Goal: Information Seeking & Learning: Learn about a topic

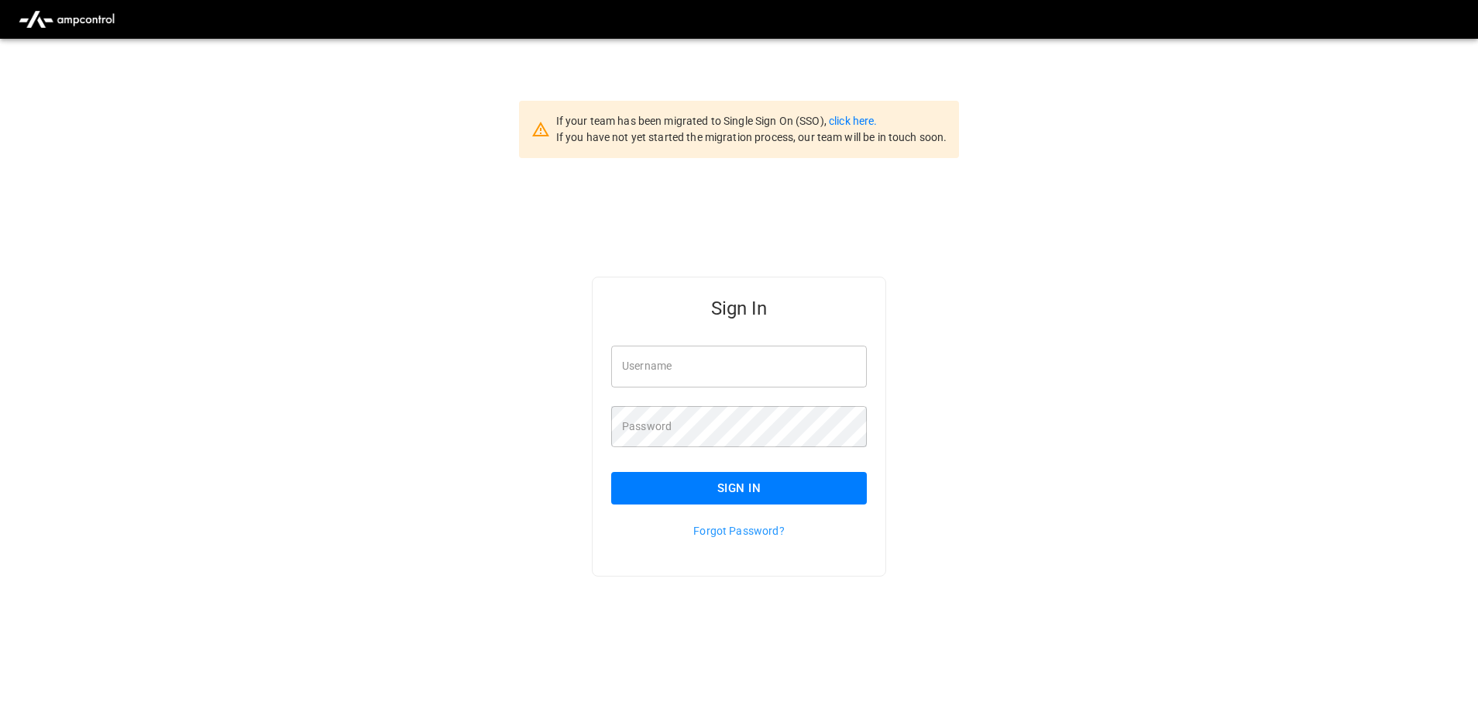
type input "**********"
click at [718, 346] on input "**********" at bounding box center [739, 366] width 256 height 41
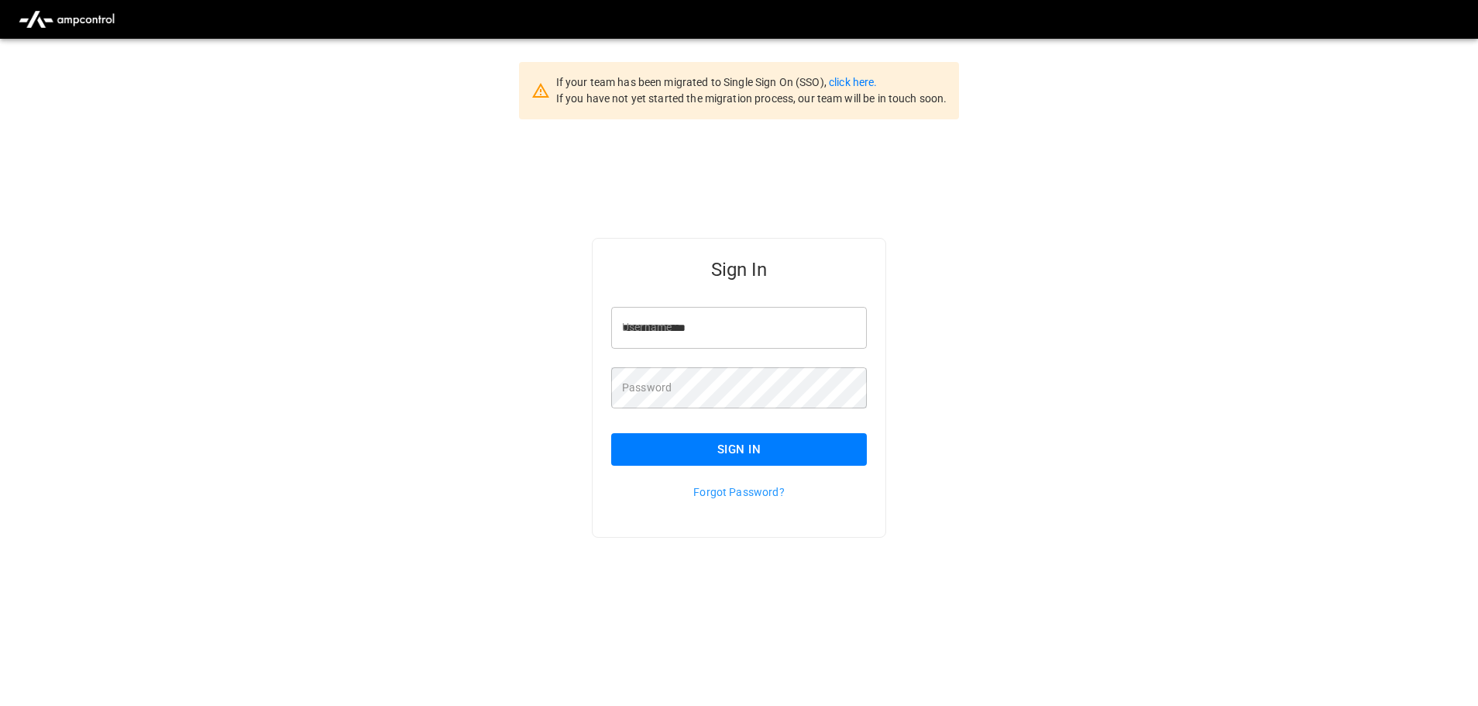
scroll to position [39, 0]
click at [733, 452] on button "Sign In" at bounding box center [739, 449] width 256 height 33
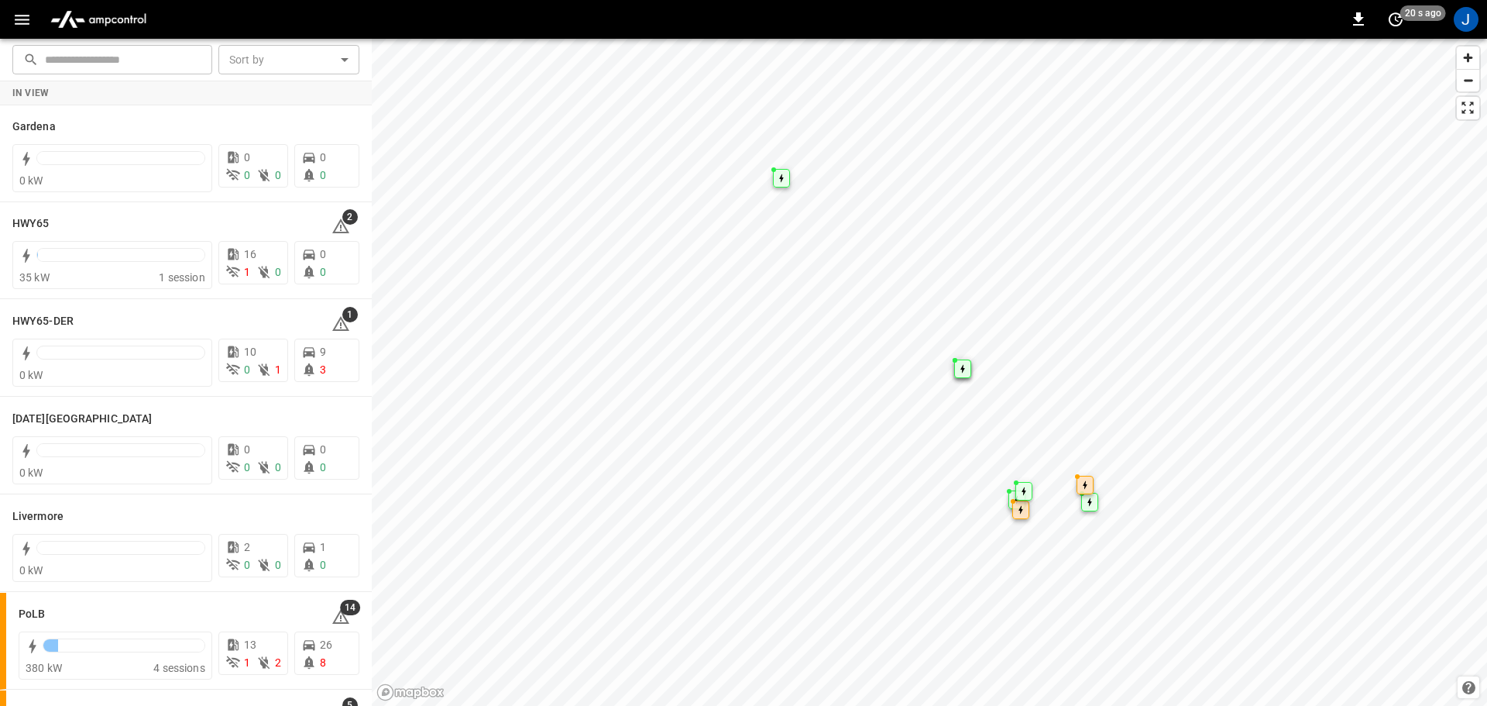
click at [21, 19] on icon "button" at bounding box center [22, 20] width 15 height 10
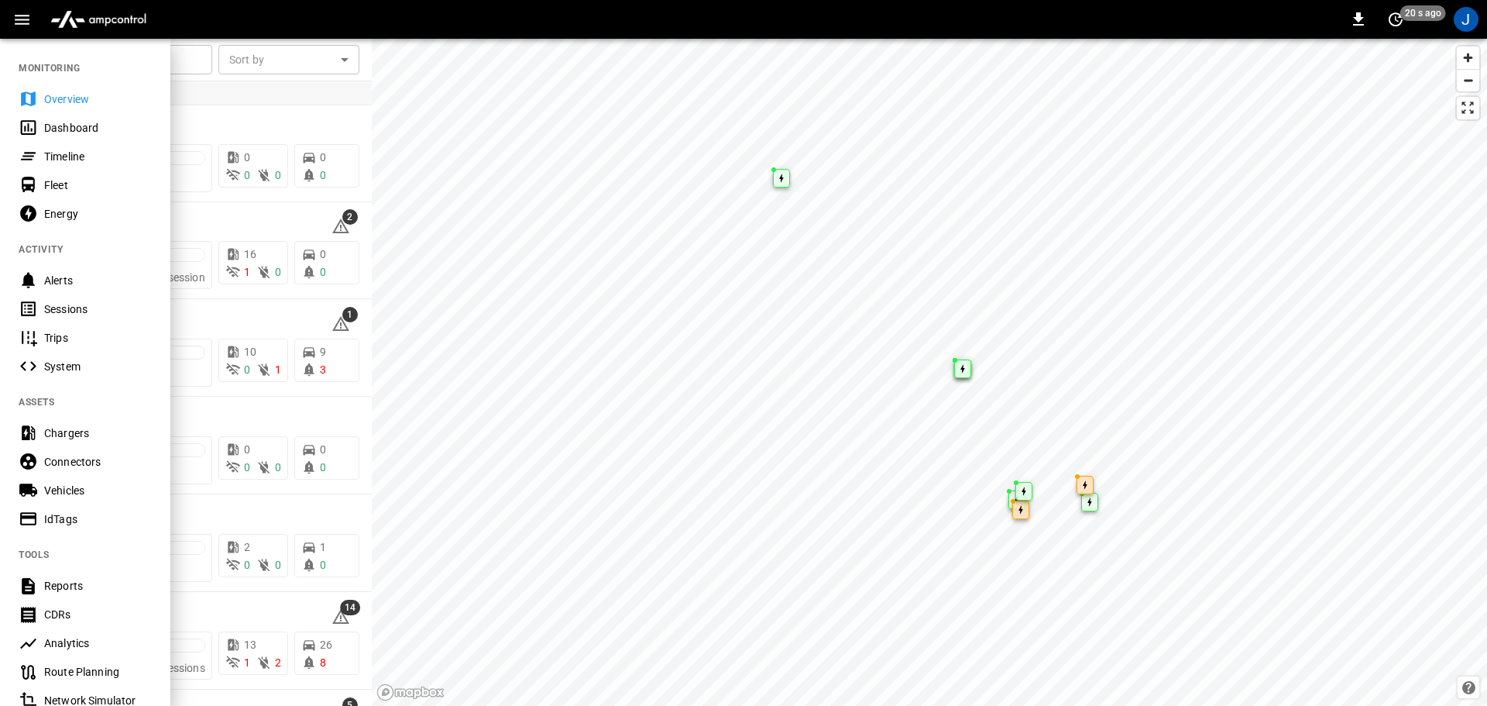
click at [60, 128] on div "Dashboard" at bounding box center [98, 127] width 108 height 15
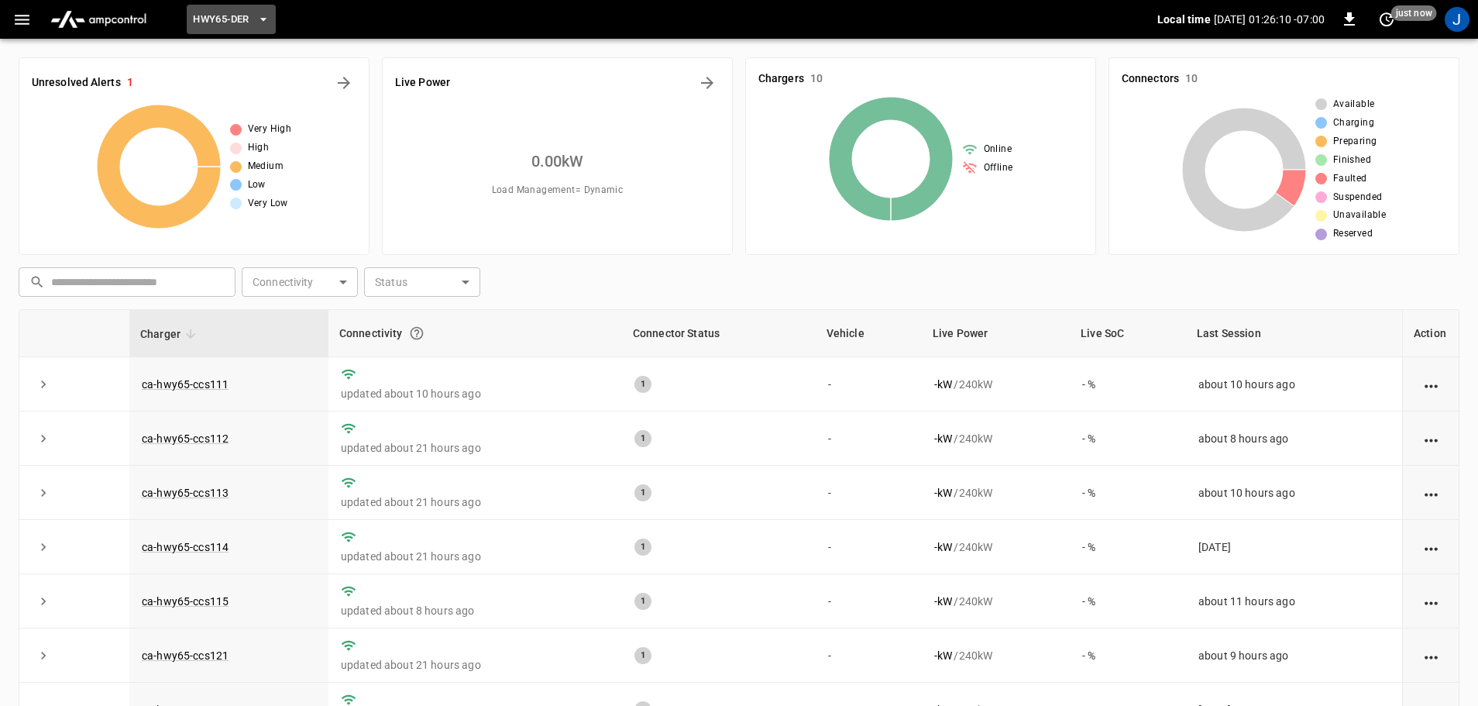
click at [264, 20] on icon "button" at bounding box center [263, 19] width 6 height 3
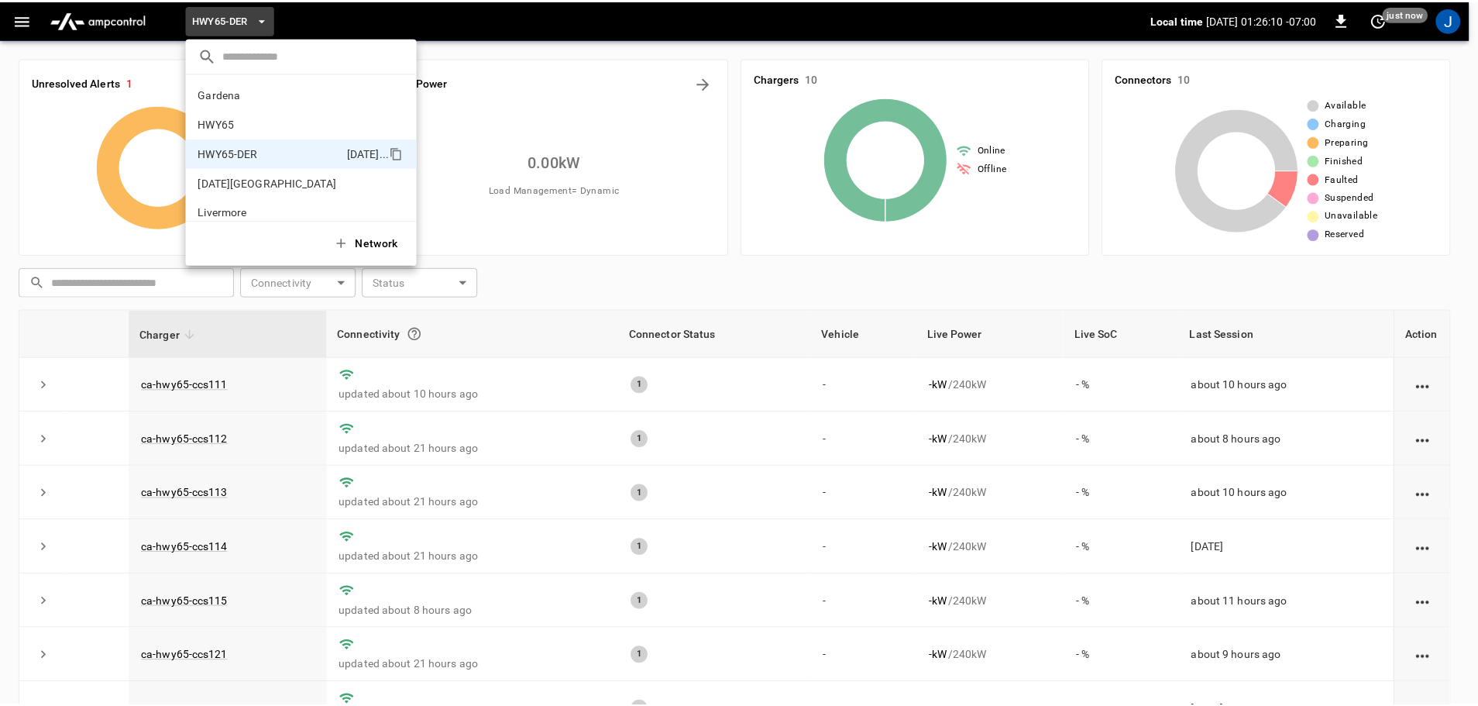
scroll to position [54, 0]
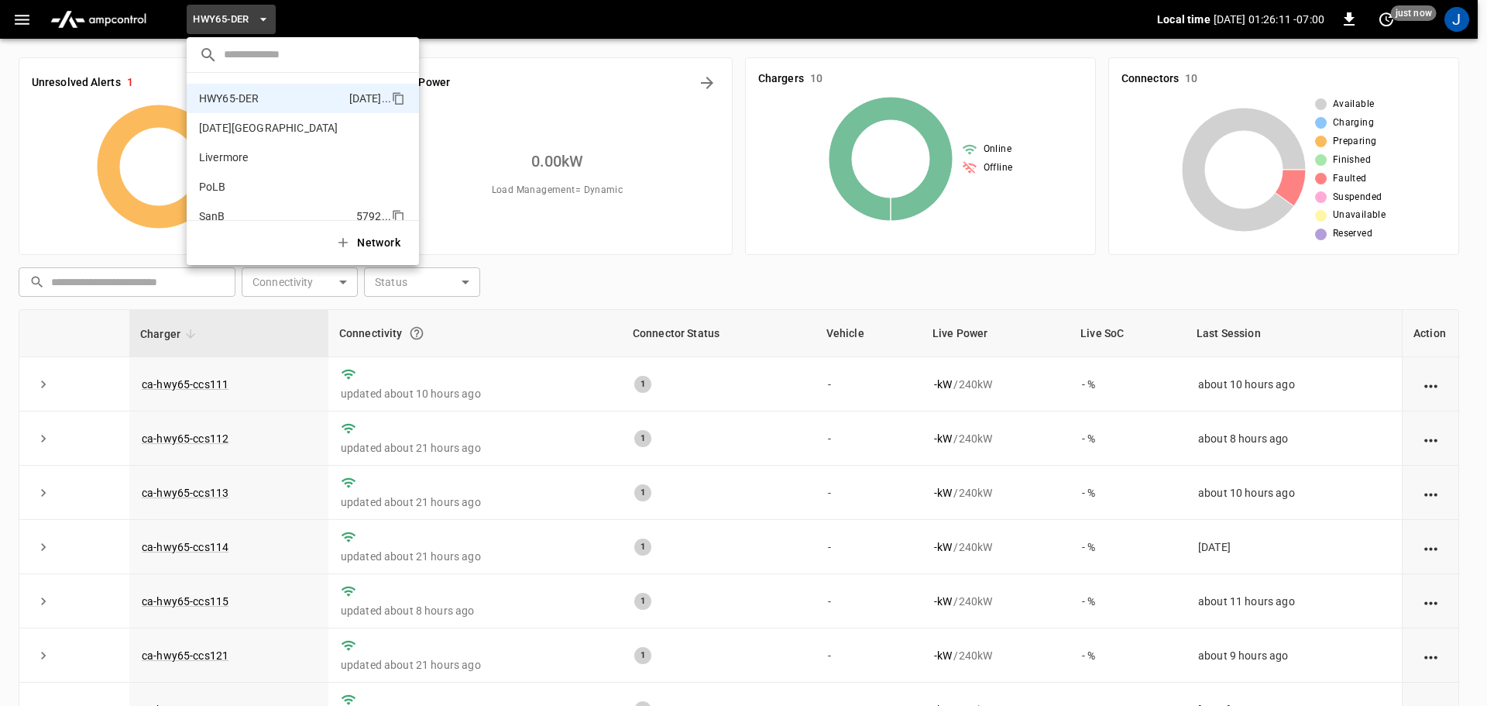
click at [217, 214] on p "SanB" at bounding box center [274, 215] width 151 height 15
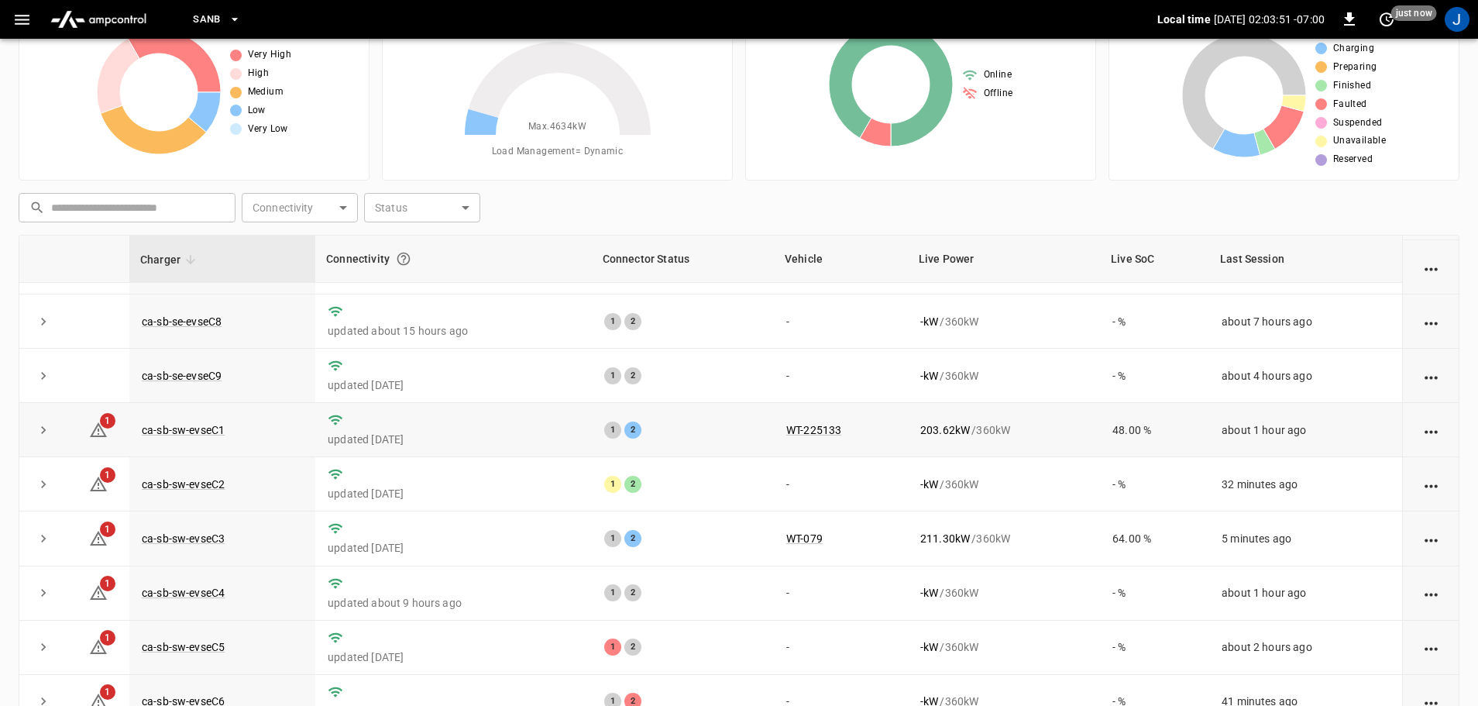
scroll to position [0, 0]
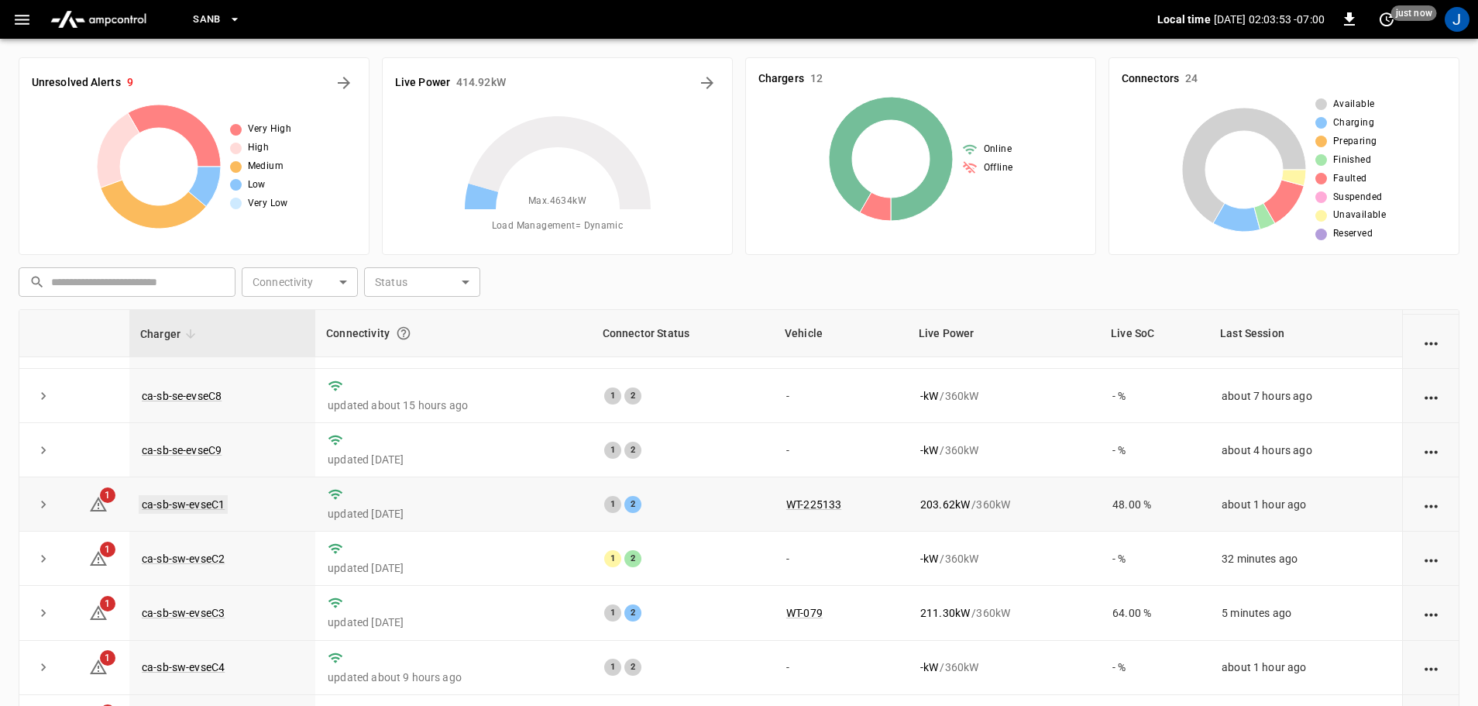
click at [211, 500] on link "ca-sb-sw-evseC1" at bounding box center [183, 504] width 89 height 19
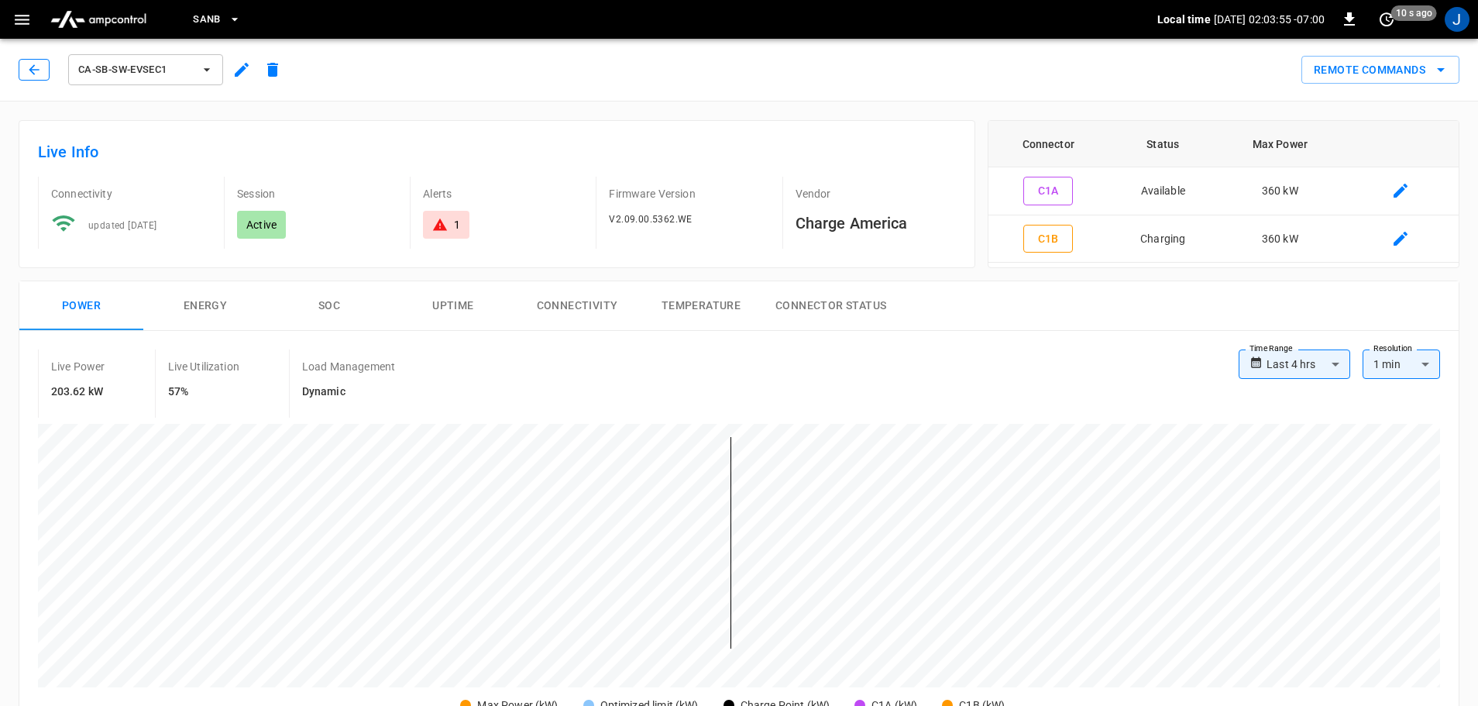
click at [32, 73] on icon "button" at bounding box center [33, 69] width 15 height 15
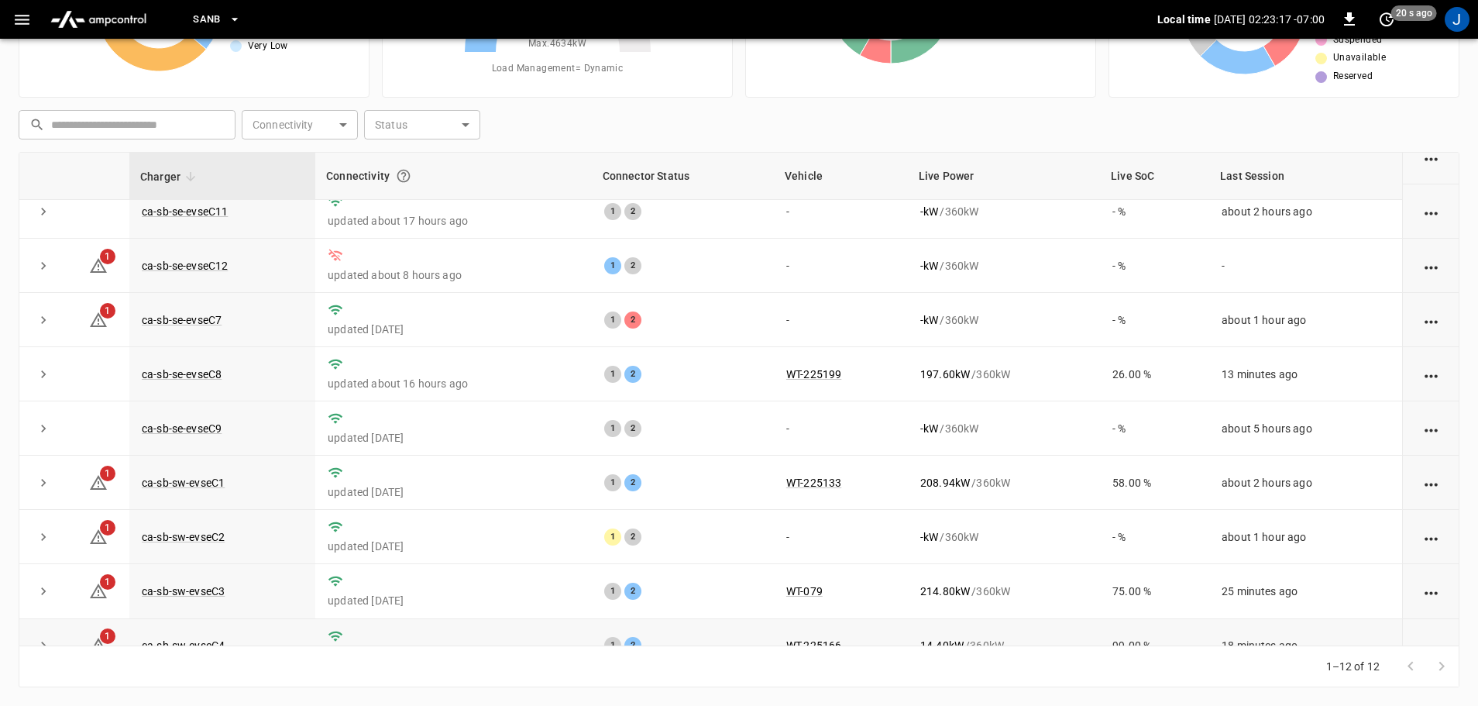
scroll to position [215, 0]
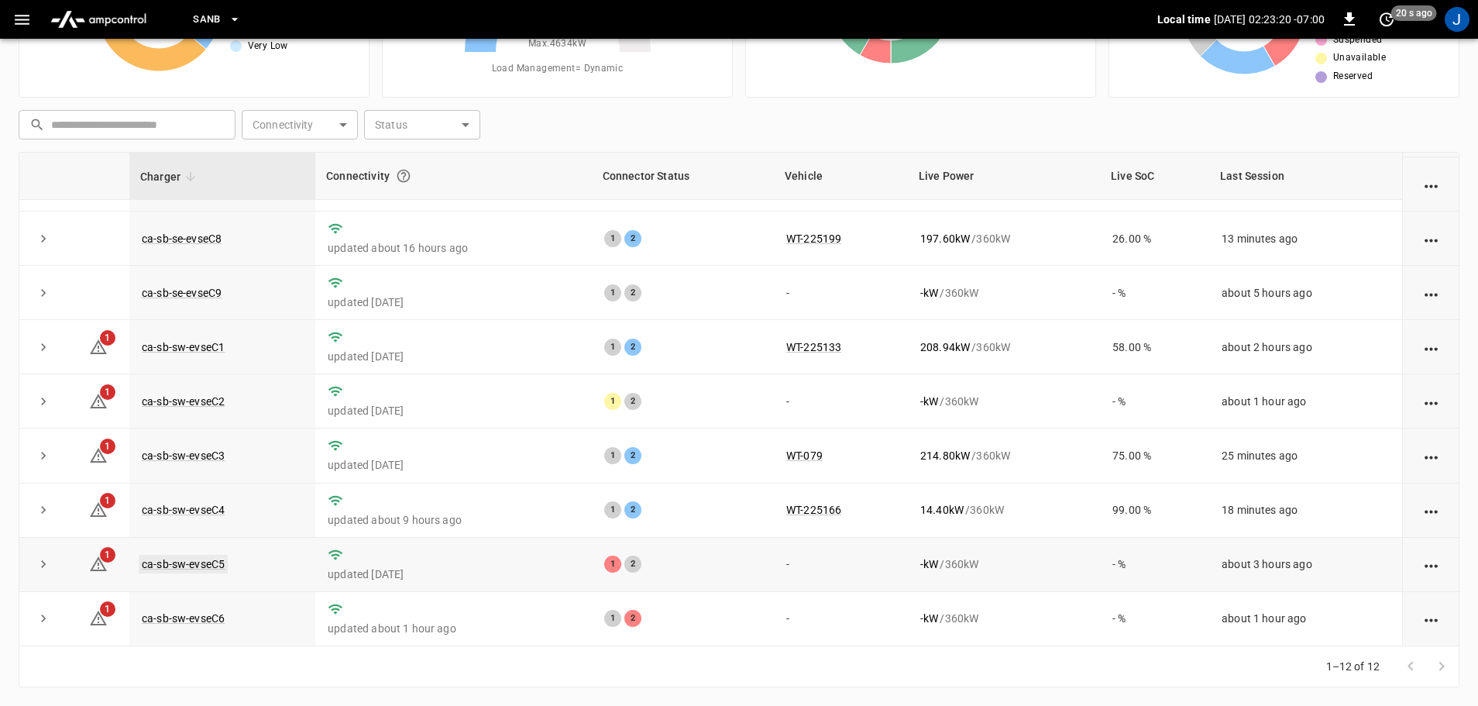
click at [186, 561] on link "ca-sb-sw-evseC5" at bounding box center [183, 564] width 89 height 19
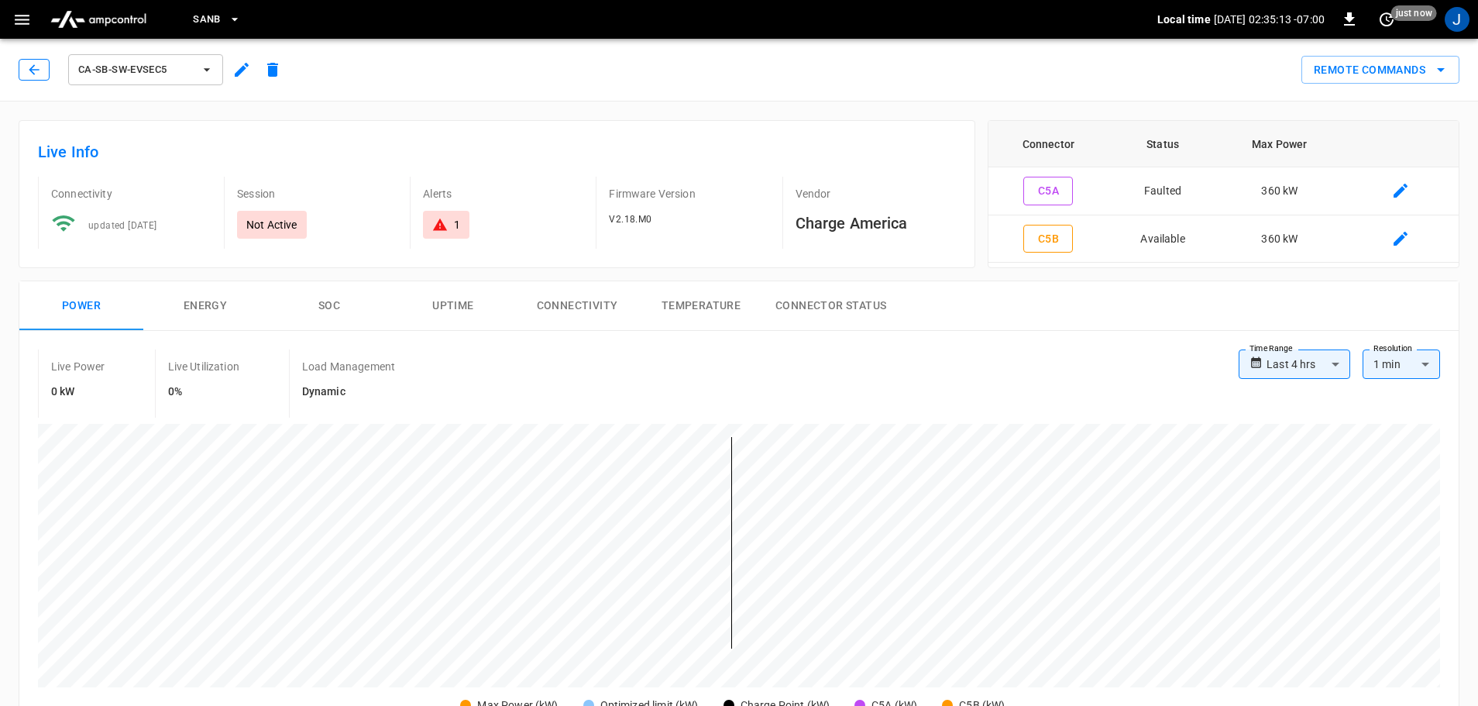
click at [36, 73] on icon "button" at bounding box center [33, 69] width 15 height 15
